Goal: Check status: Check status

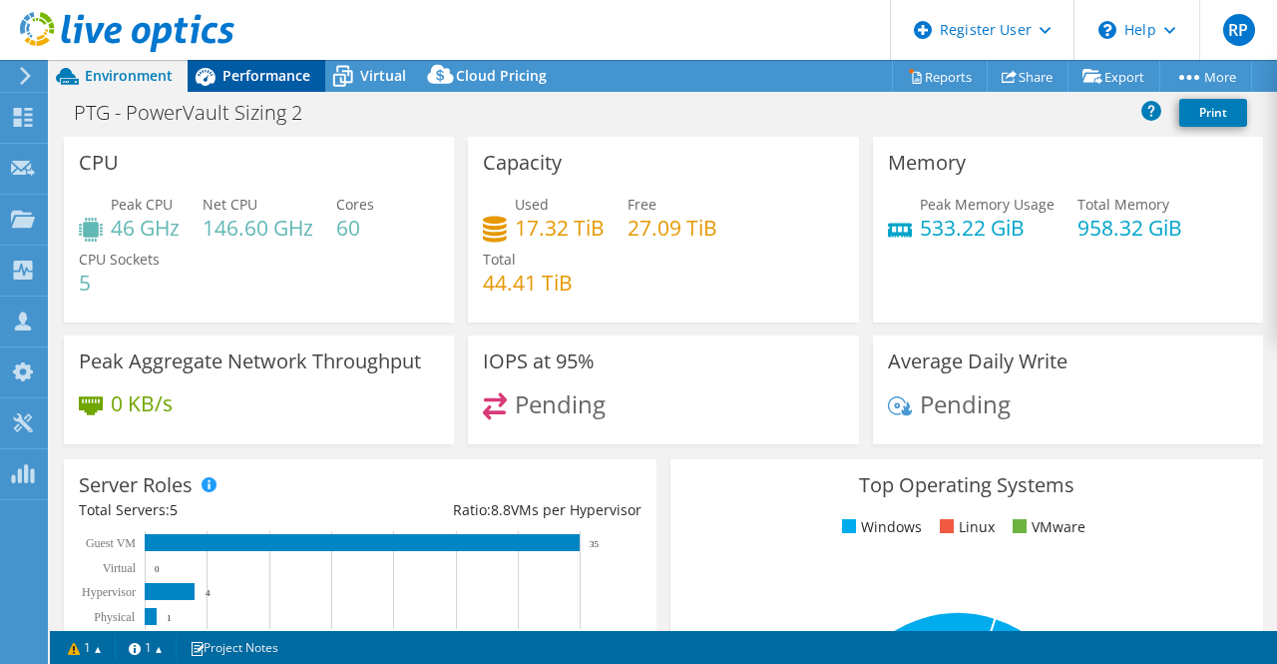
click at [247, 67] on span "Performance" at bounding box center [267, 75] width 88 height 19
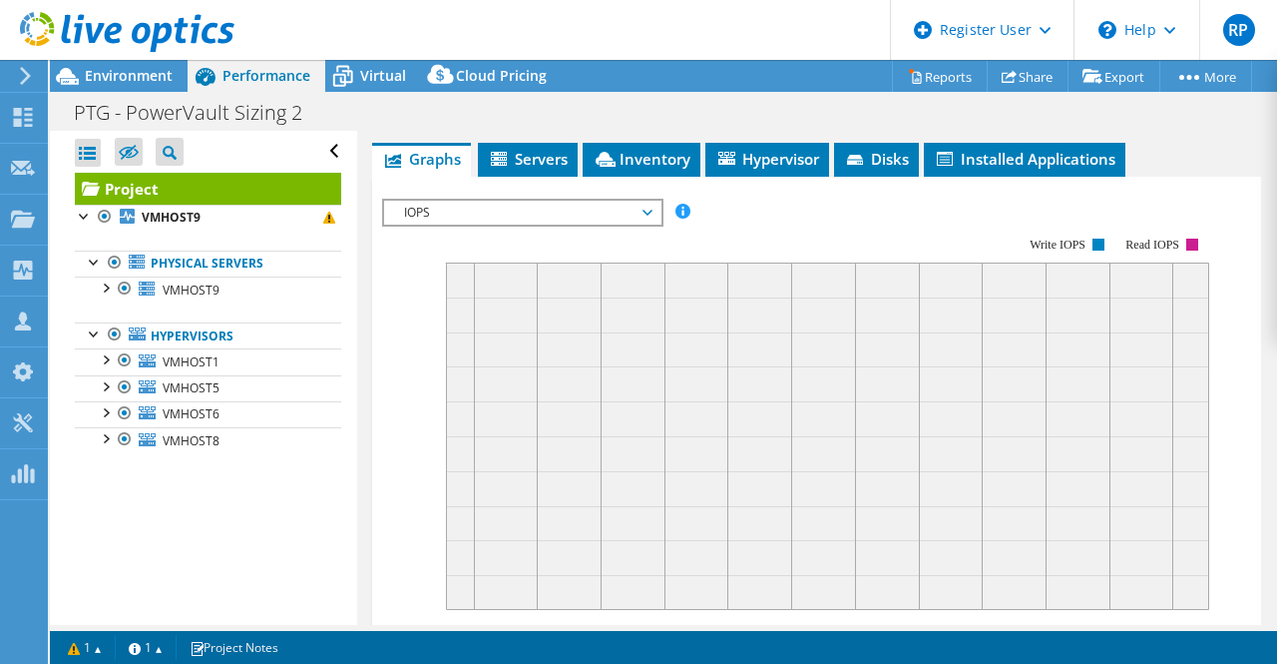
scroll to position [517, 0]
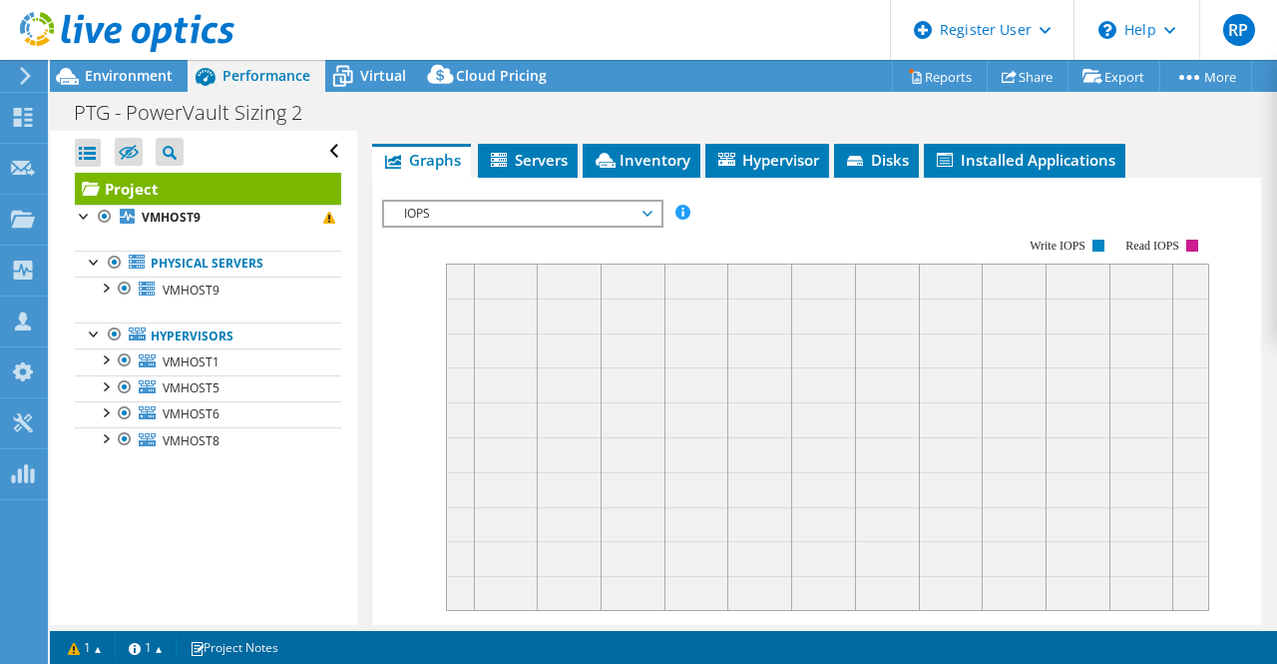
click at [474, 226] on span "IOPS" at bounding box center [522, 214] width 256 height 24
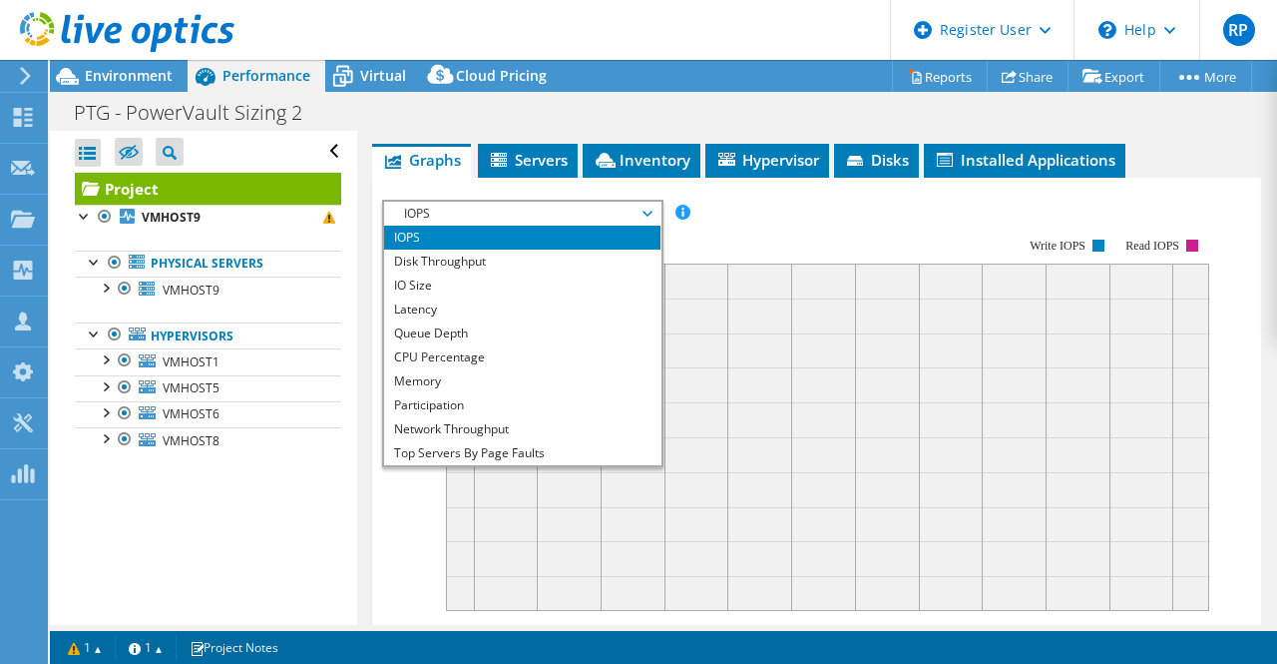
click at [475, 249] on li "IOPS" at bounding box center [522, 238] width 276 height 24
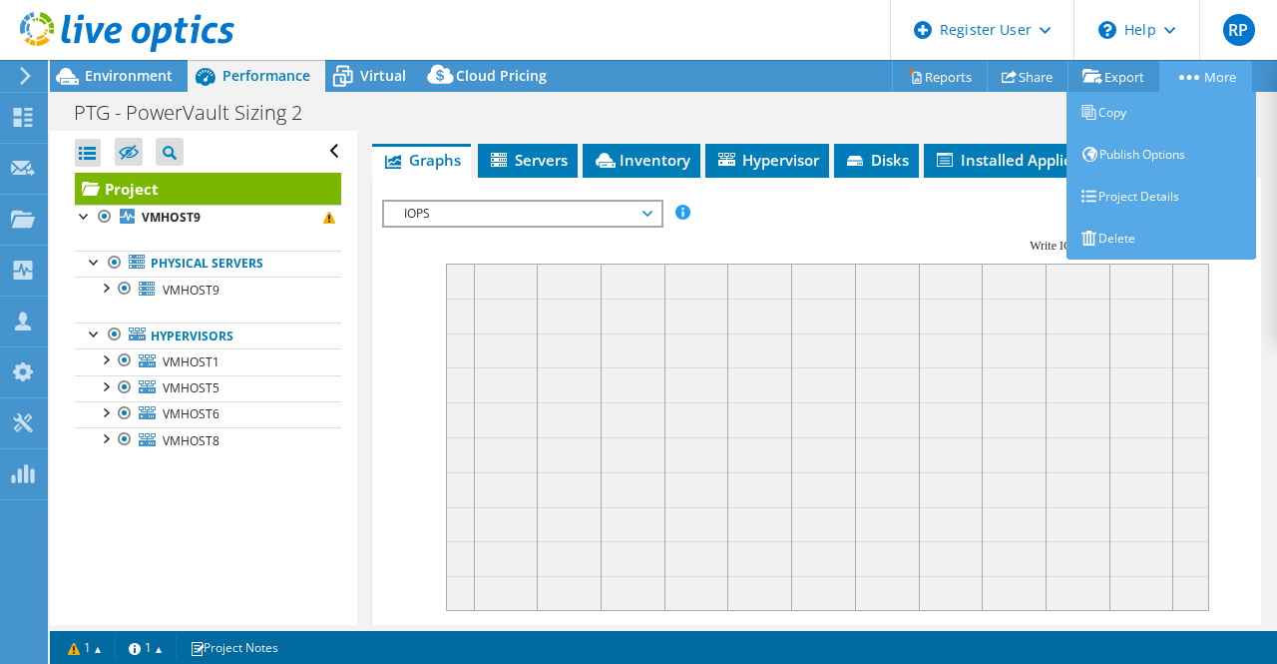
click at [1208, 80] on link "More" at bounding box center [1206, 76] width 93 height 31
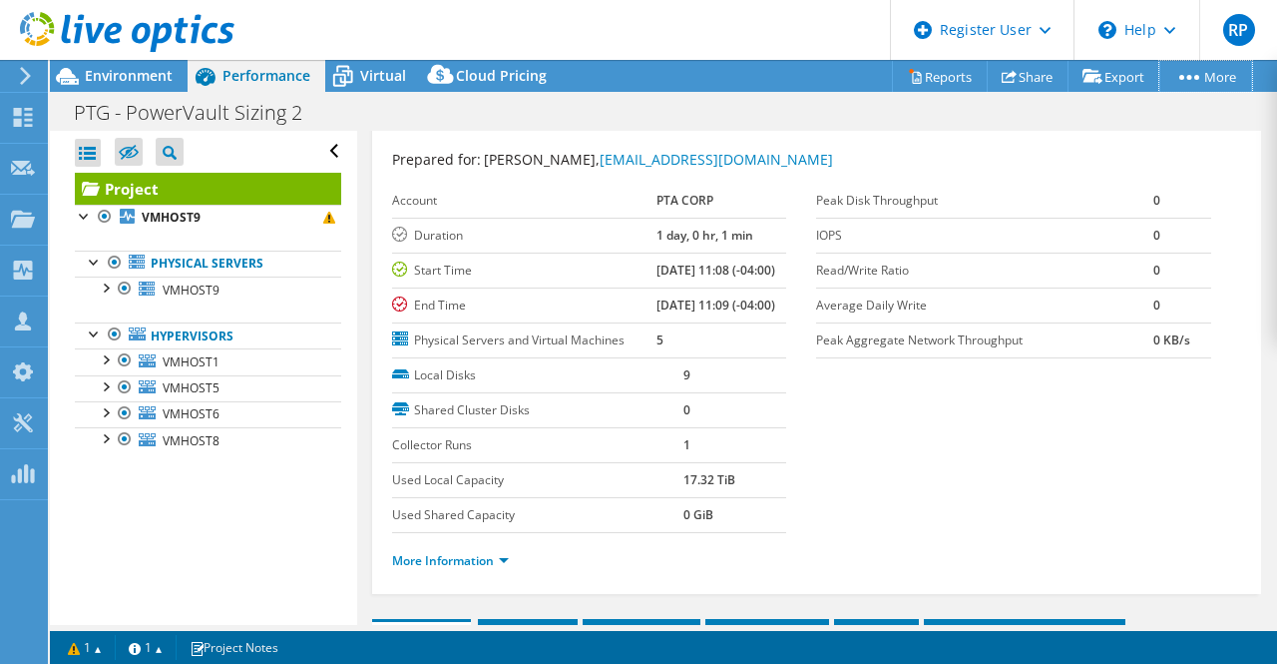
scroll to position [0, 0]
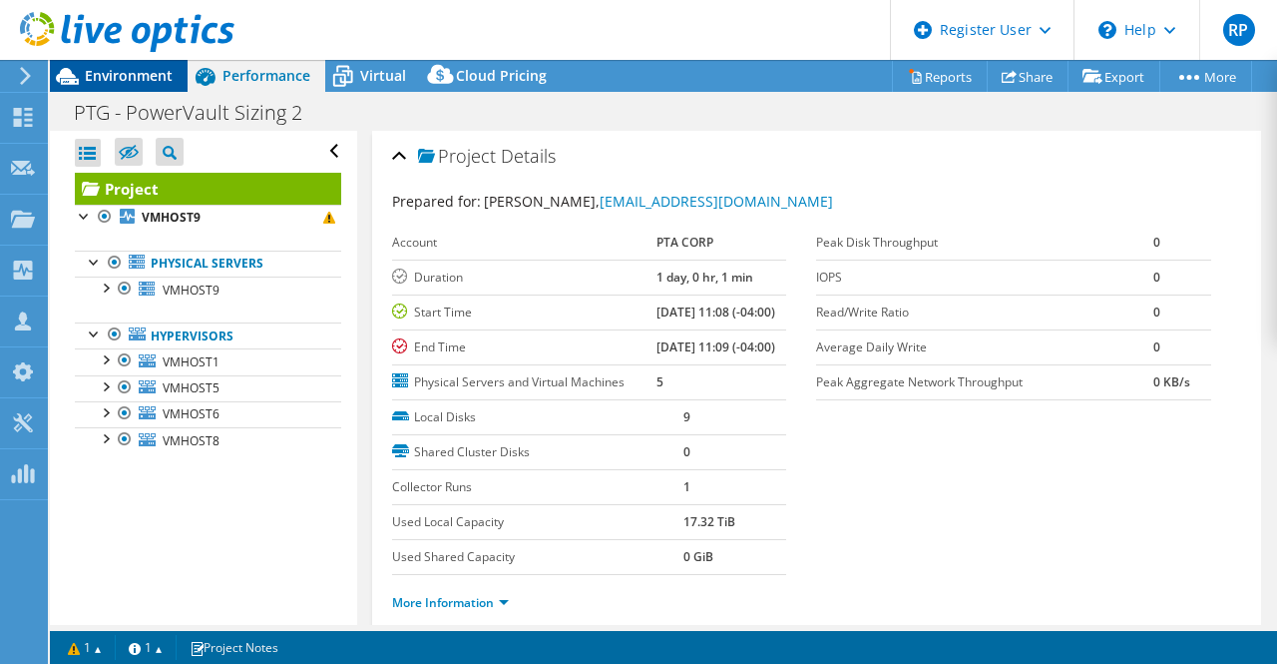
click at [167, 75] on span "Environment" at bounding box center [129, 75] width 88 height 19
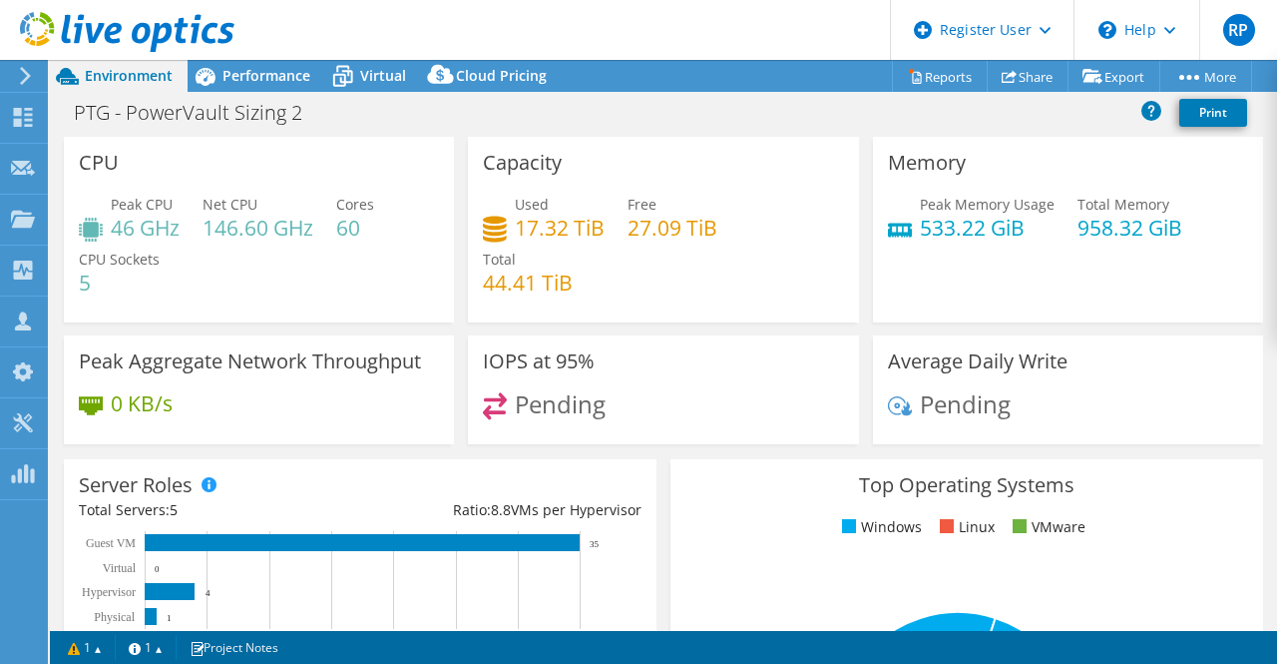
click at [608, 421] on div "Pending" at bounding box center [663, 413] width 360 height 43
click at [249, 79] on span "Performance" at bounding box center [267, 75] width 88 height 19
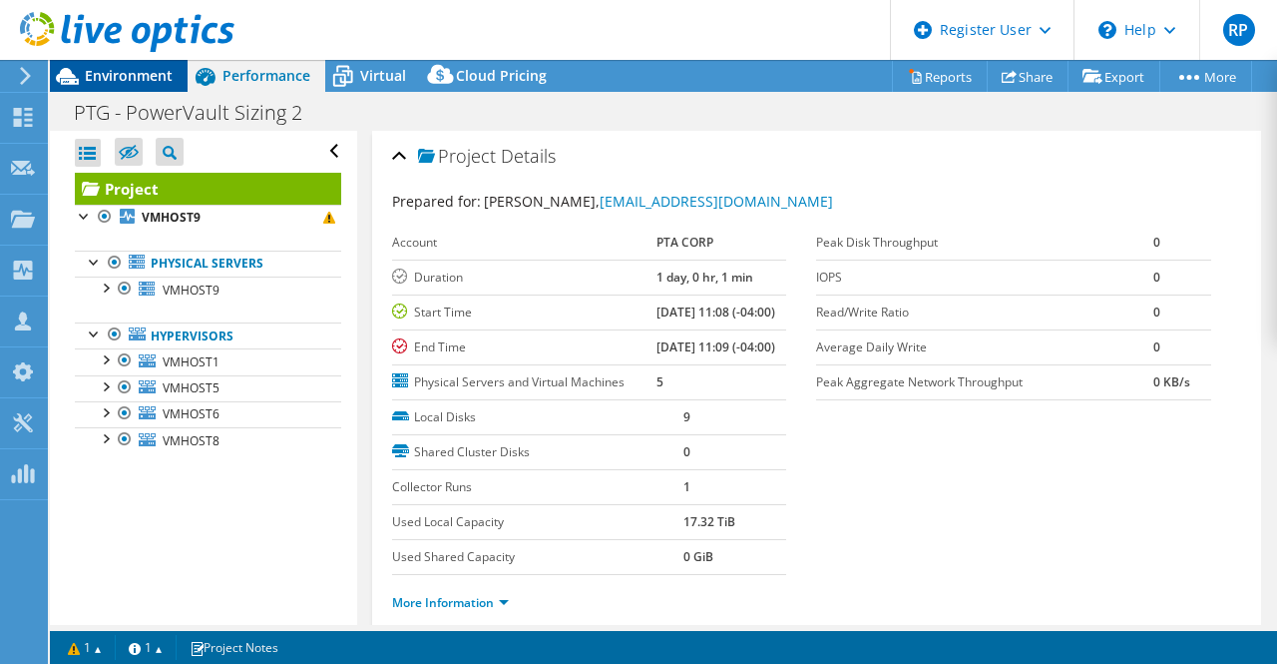
click at [178, 84] on div "Environment" at bounding box center [119, 76] width 138 height 32
